Goal: Information Seeking & Learning: Learn about a topic

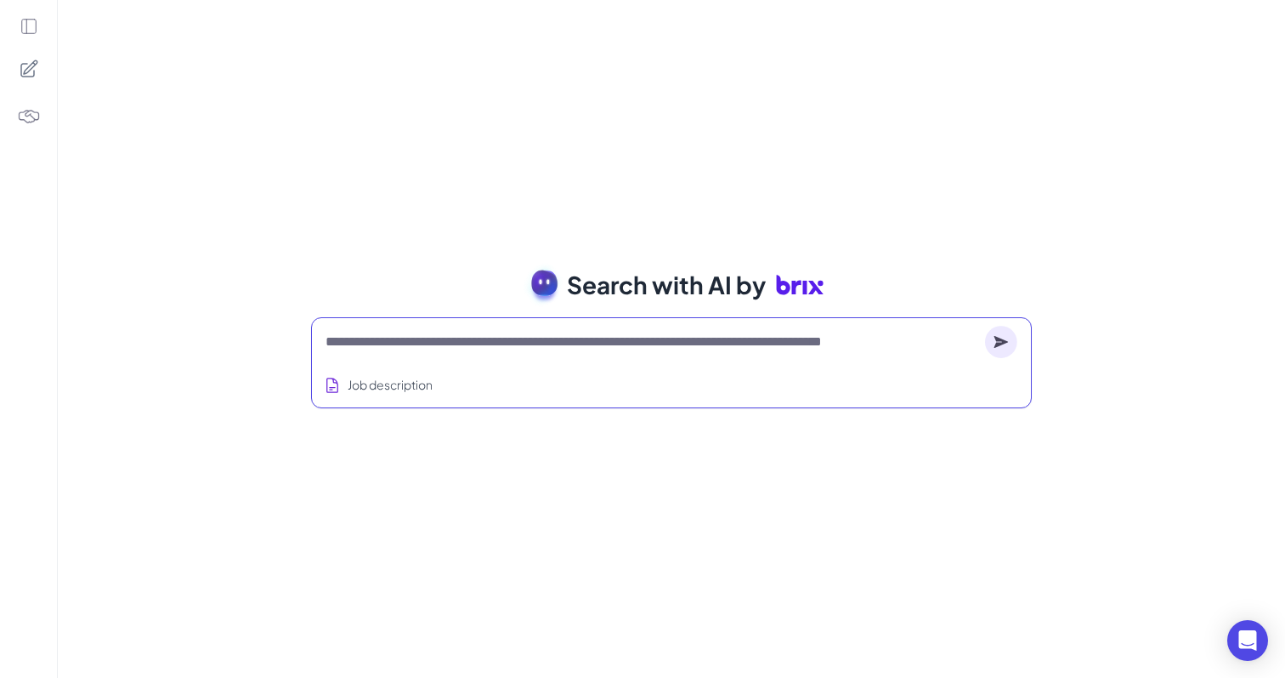
click at [555, 342] on textarea at bounding box center [652, 342] width 653 height 20
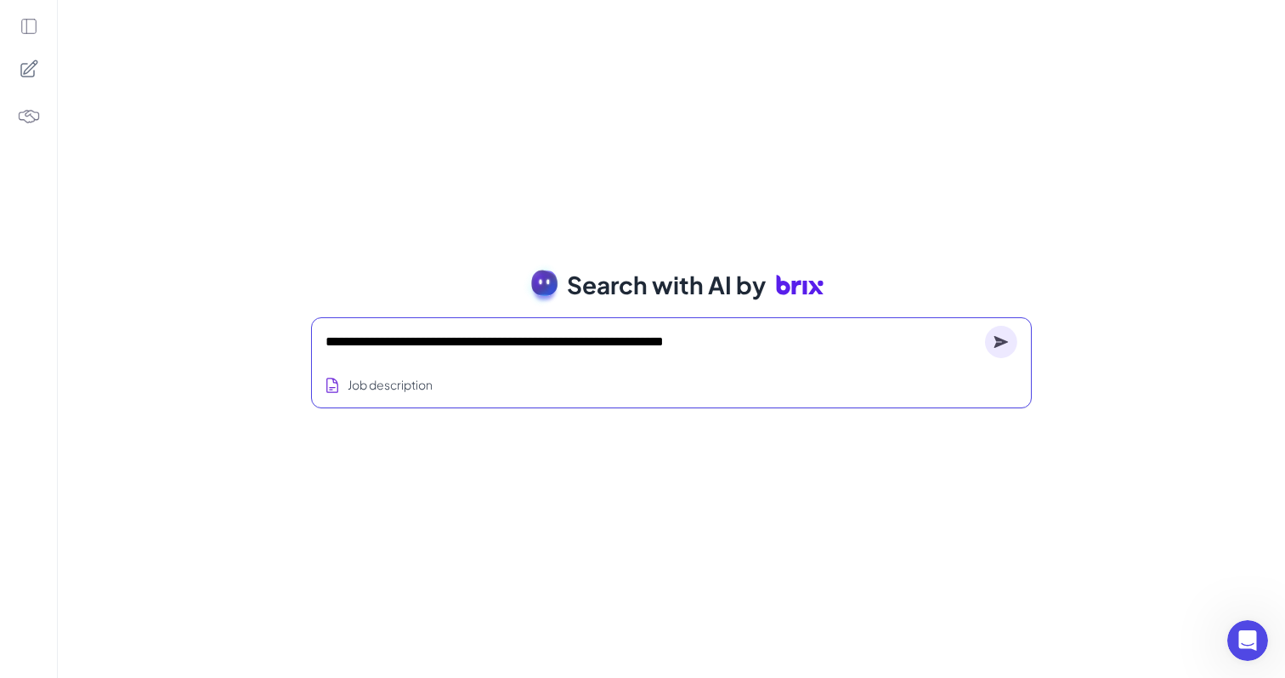
type textarea "**********"
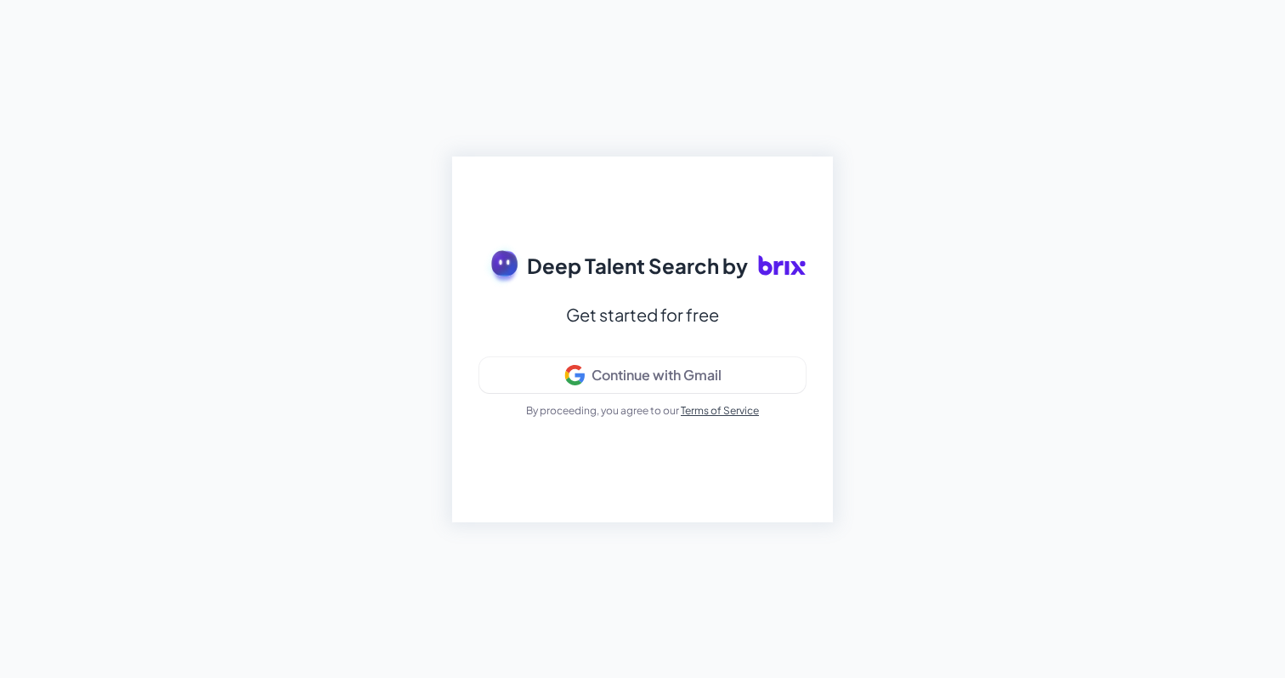
drag, startPoint x: 771, startPoint y: 267, endPoint x: 853, endPoint y: 268, distance: 81.6
click at [853, 267] on div "Deep Talent Search by Get started for free Continue with Gmail By proceeding, y…" at bounding box center [642, 339] width 1285 height 678
click at [530, 264] on span "Deep Talent Search by" at bounding box center [637, 265] width 221 height 31
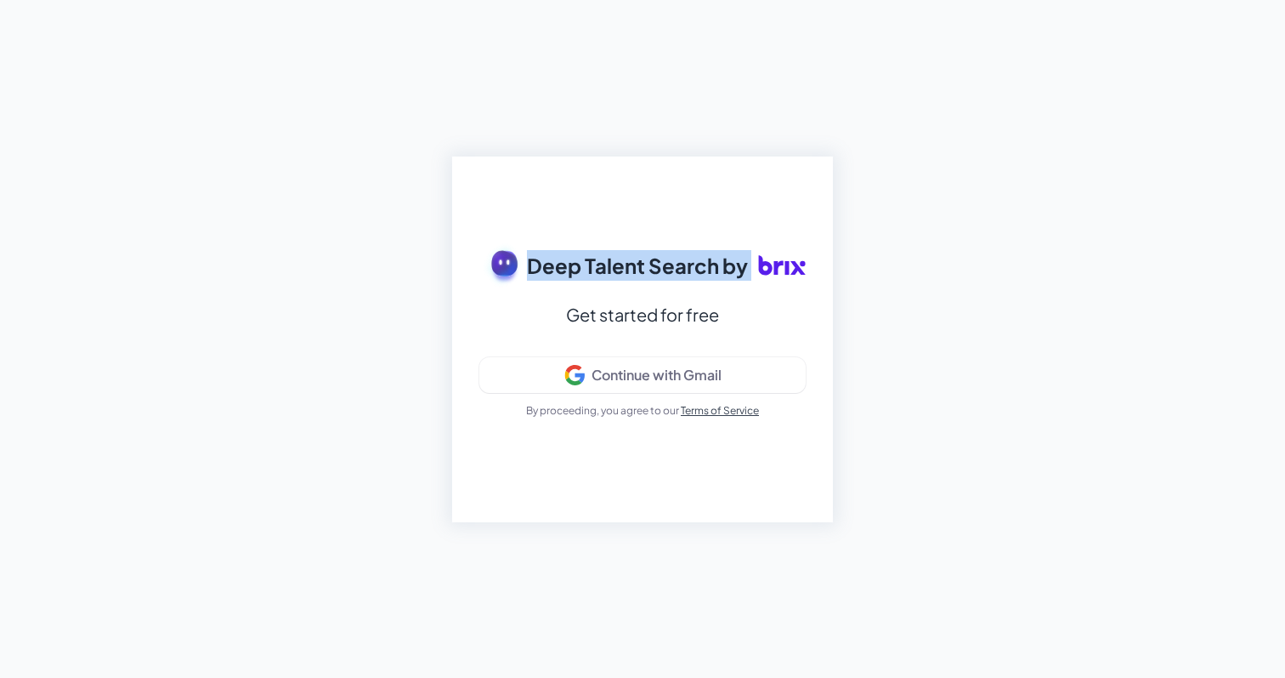
click at [644, 274] on span "Deep Talent Search by" at bounding box center [637, 265] width 221 height 31
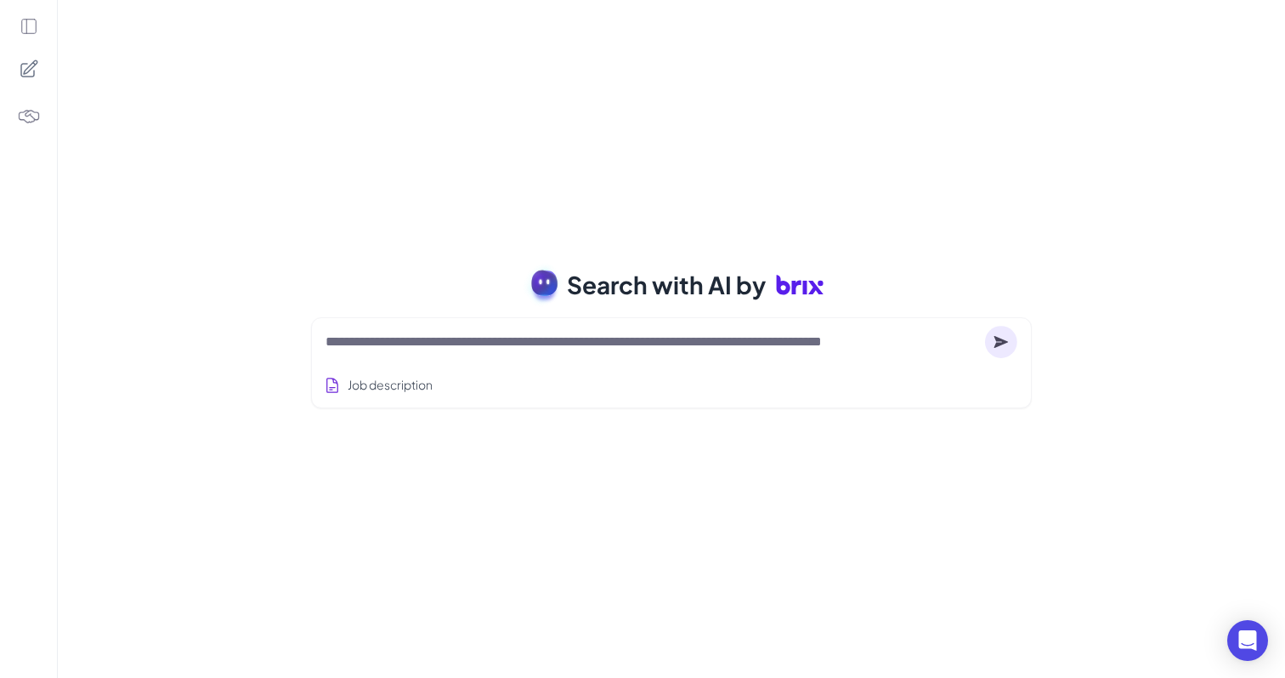
click at [30, 22] on icon at bounding box center [29, 26] width 19 height 19
